Goal: Transaction & Acquisition: Book appointment/travel/reservation

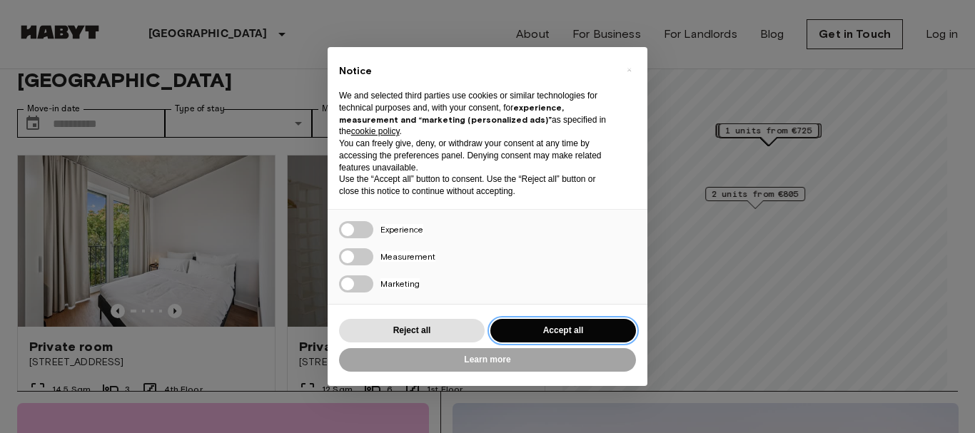
click at [580, 333] on button "Accept all" at bounding box center [563, 331] width 146 height 24
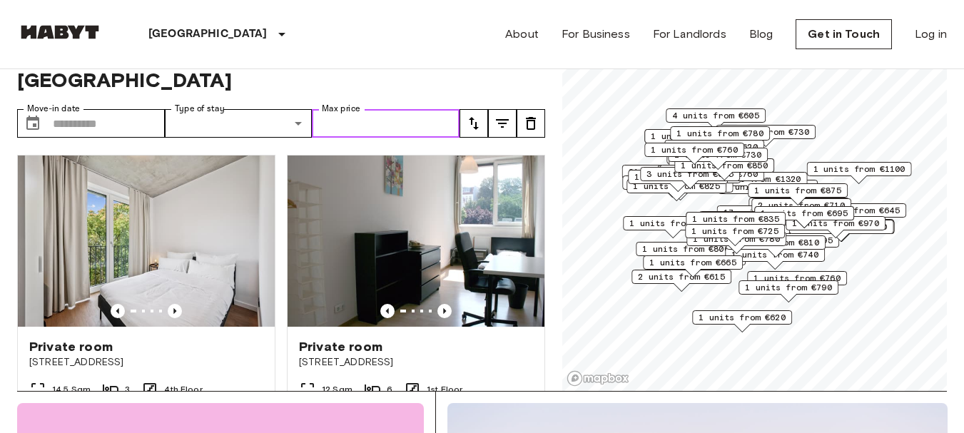
click at [389, 109] on input "Max price" at bounding box center [386, 123] width 148 height 29
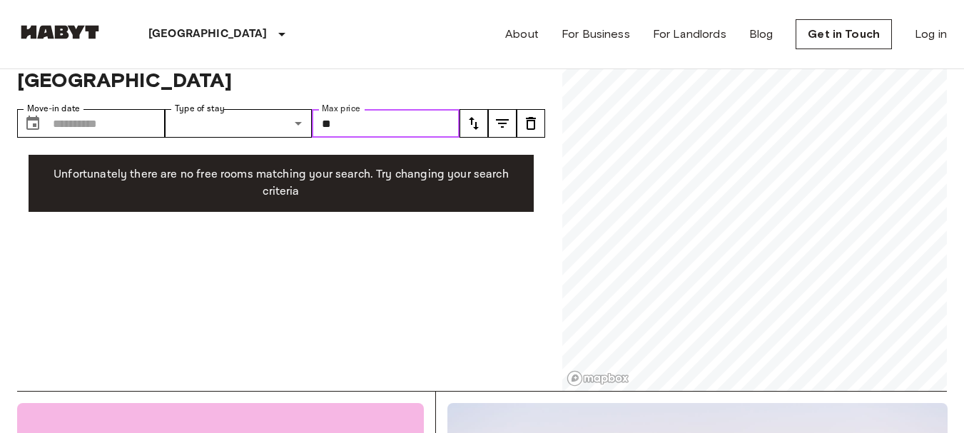
type input "*"
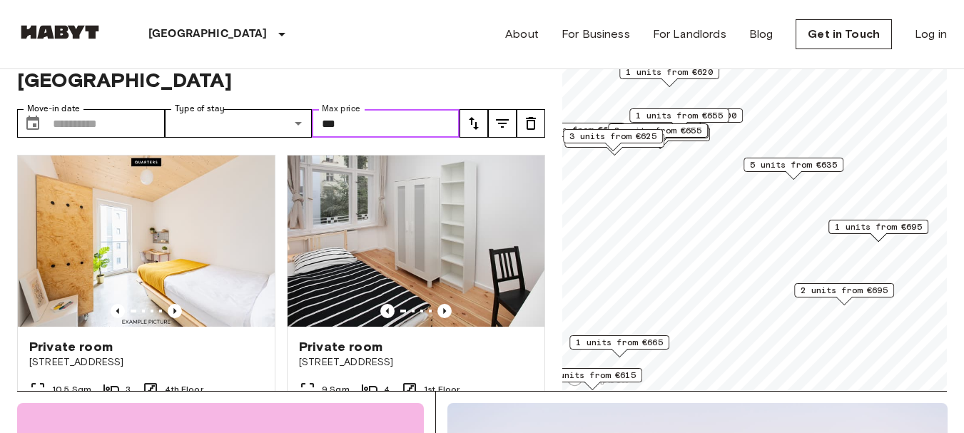
type input "***"
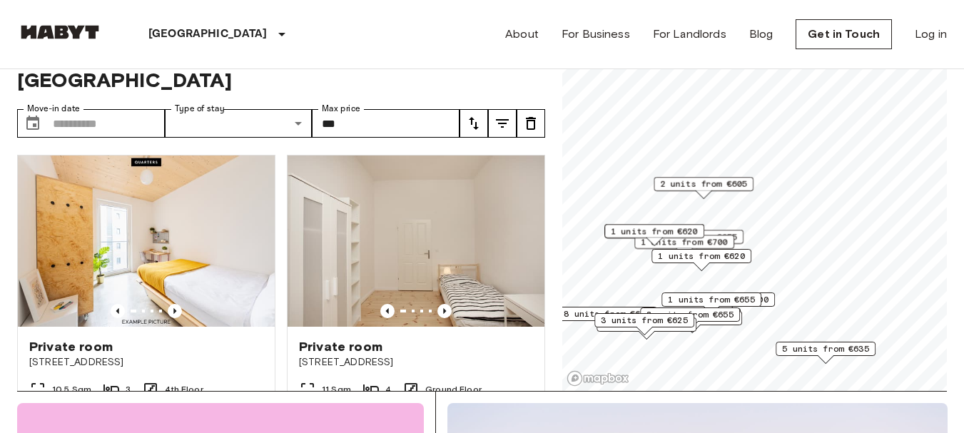
click at [736, 188] on span "2 units from €605" at bounding box center [703, 184] width 87 height 13
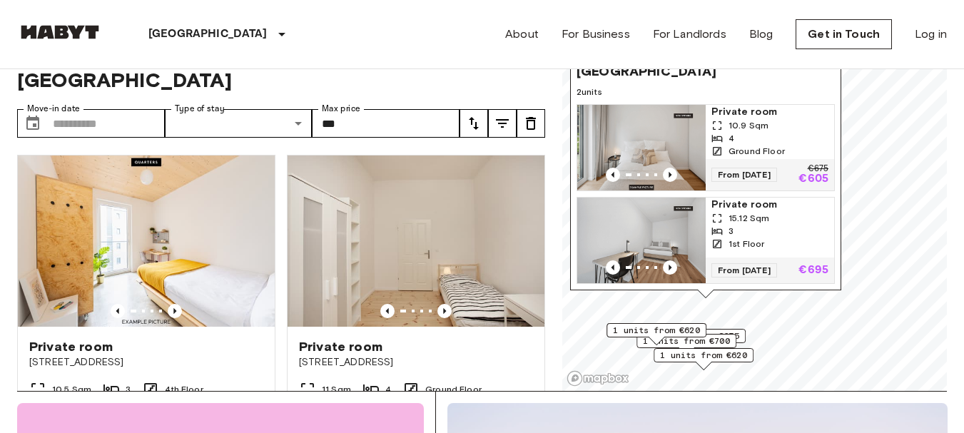
drag, startPoint x: 751, startPoint y: 141, endPoint x: 754, endPoint y: 240, distance: 99.2
click at [754, 263] on span "From [DATE]" at bounding box center [745, 270] width 66 height 14
click at [673, 168] on icon "Previous image" at bounding box center [670, 175] width 14 height 14
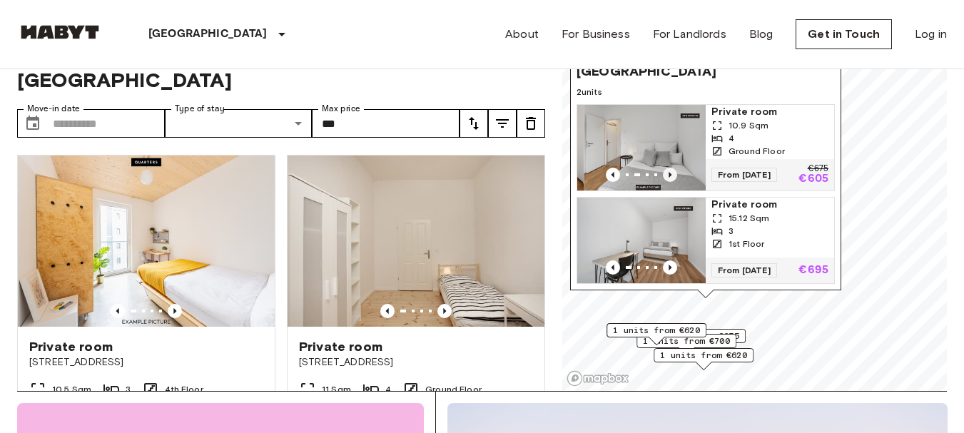
click at [673, 168] on icon "Previous image" at bounding box center [670, 175] width 14 height 14
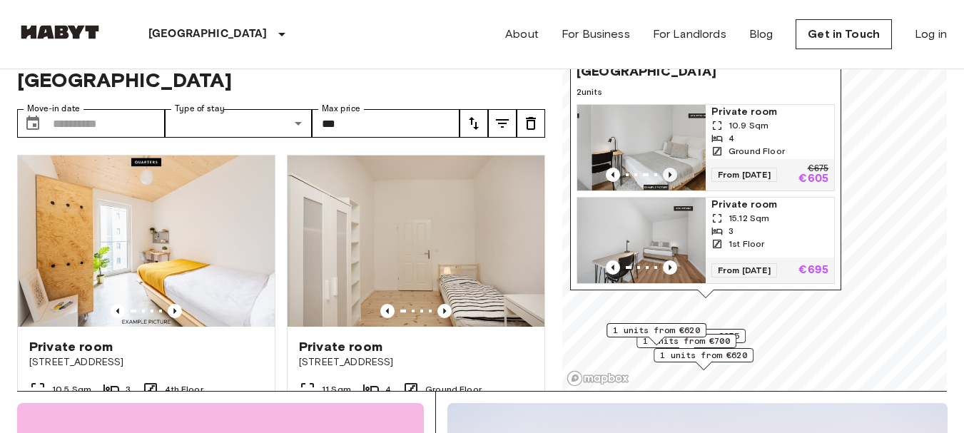
click at [673, 168] on icon "Previous image" at bounding box center [670, 175] width 14 height 14
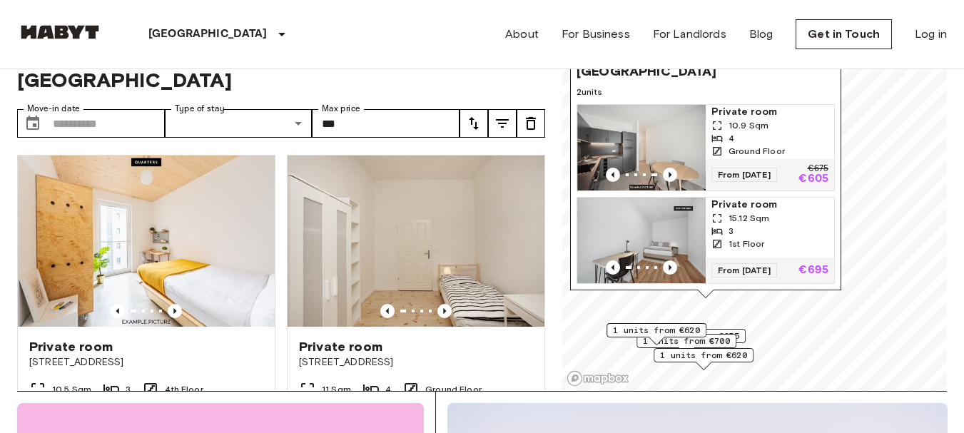
click at [761, 119] on span "10.9 Sqm" at bounding box center [749, 125] width 40 height 13
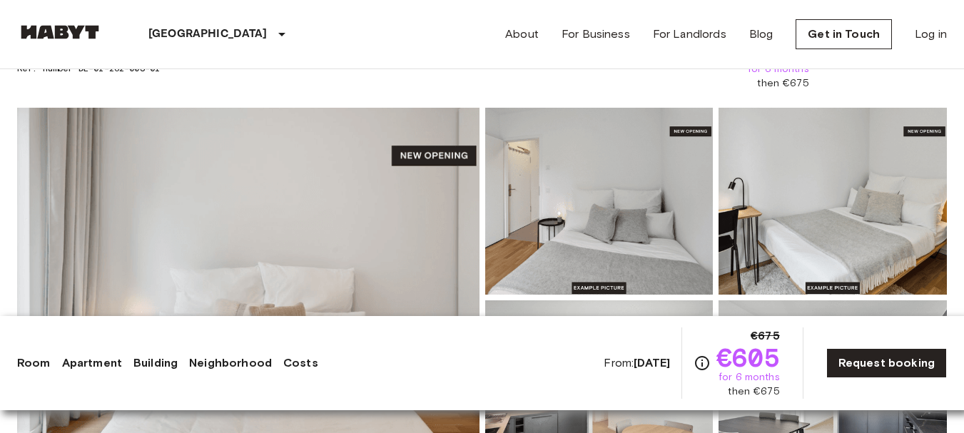
scroll to position [91, 0]
click at [348, 169] on img at bounding box center [248, 298] width 462 height 380
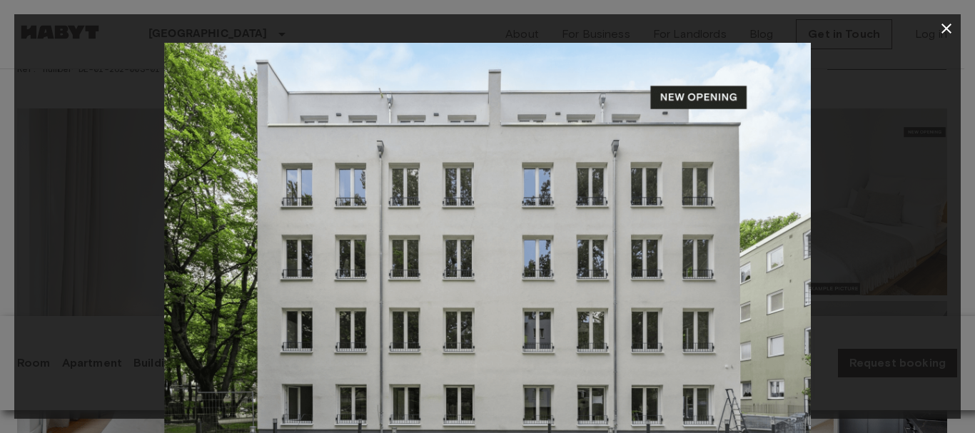
click at [946, 24] on icon "button" at bounding box center [946, 28] width 17 height 17
